Goal: Task Accomplishment & Management: Manage account settings

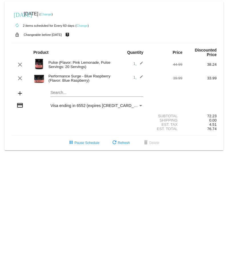
click at [52, 15] on link "Change" at bounding box center [45, 14] width 11 height 3
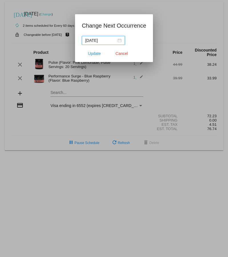
click at [119, 42] on div "[DATE]" at bounding box center [103, 40] width 36 height 6
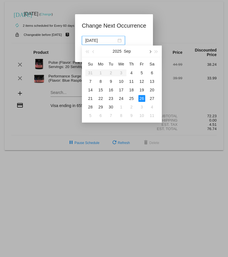
click at [150, 42] on button "button" at bounding box center [149, 51] width 6 height 11
click at [141, 42] on div "28" at bounding box center [141, 107] width 7 height 7
type input "[DATE]"
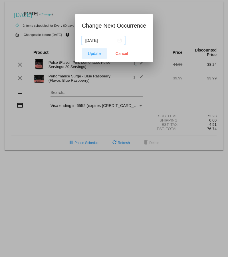
click at [92, 42] on span "Update" at bounding box center [94, 53] width 13 height 5
